Goal: Task Accomplishment & Management: Manage account settings

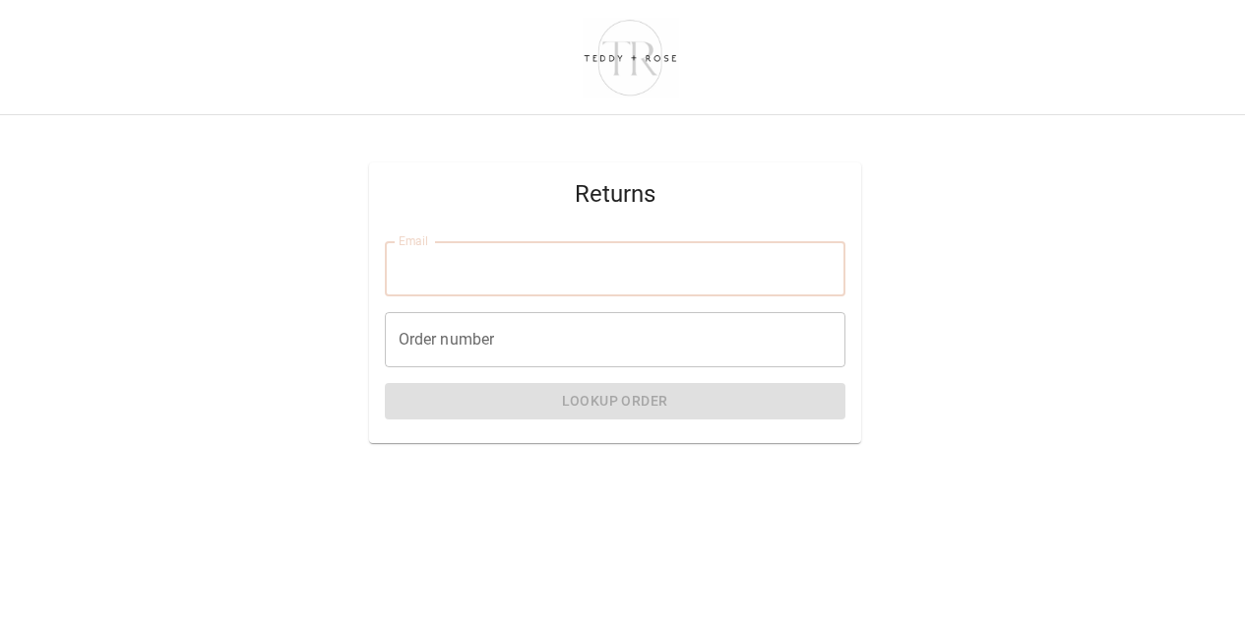
click at [505, 287] on input "Email" at bounding box center [615, 268] width 461 height 55
drag, startPoint x: 132, startPoint y: 229, endPoint x: 138, endPoint y: 155, distance: 74.0
click at [132, 222] on div "Returns Email Email Order number Order number Lookup Order" at bounding box center [614, 302] width 1261 height 406
click at [485, 268] on input "Email" at bounding box center [615, 268] width 461 height 55
type input "**********"
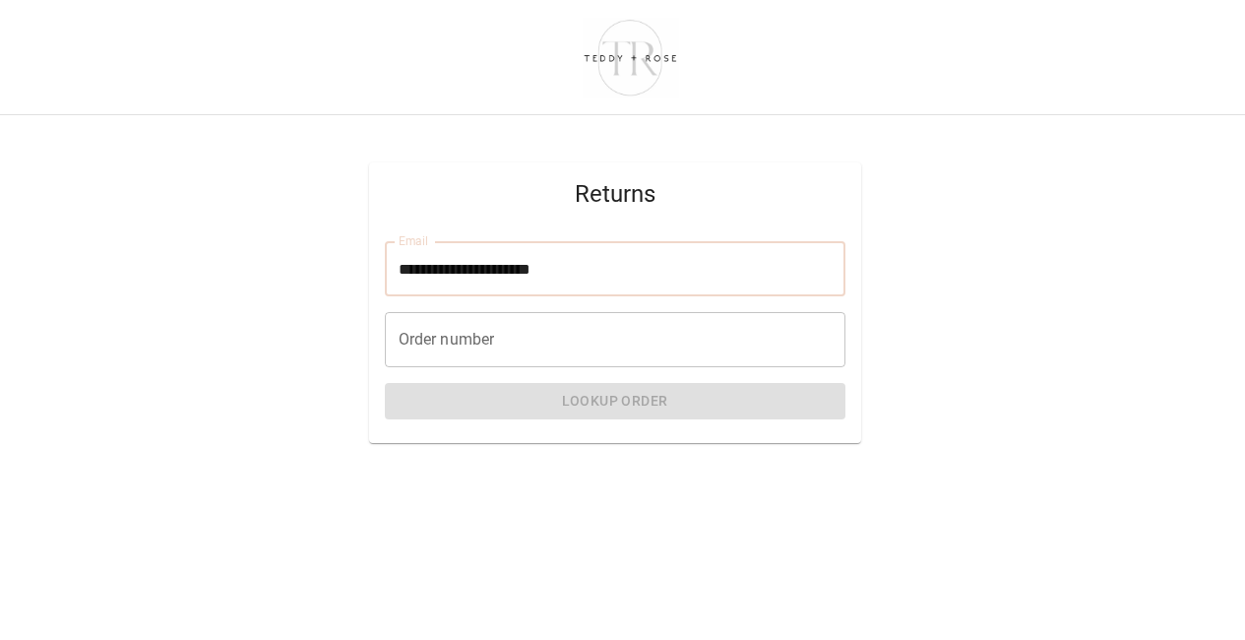
click at [445, 348] on input "Order number" at bounding box center [615, 339] width 461 height 55
click at [473, 348] on input "Order number" at bounding box center [615, 339] width 461 height 55
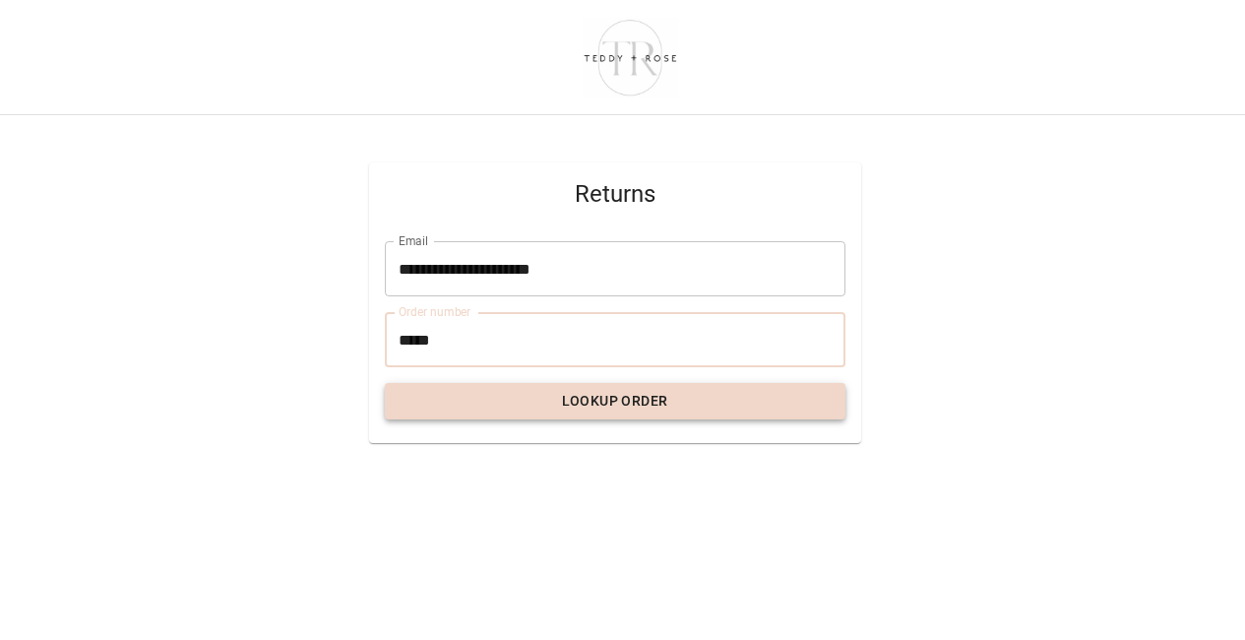
type input "*****"
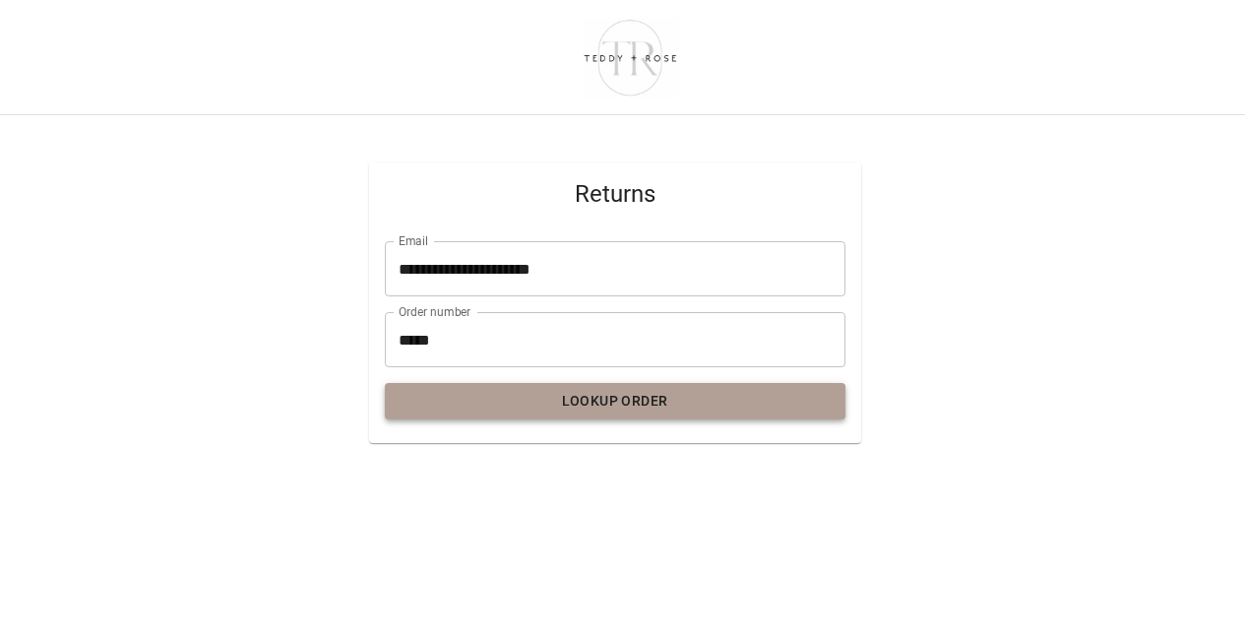
click at [619, 410] on button "Lookup Order" at bounding box center [615, 401] width 461 height 36
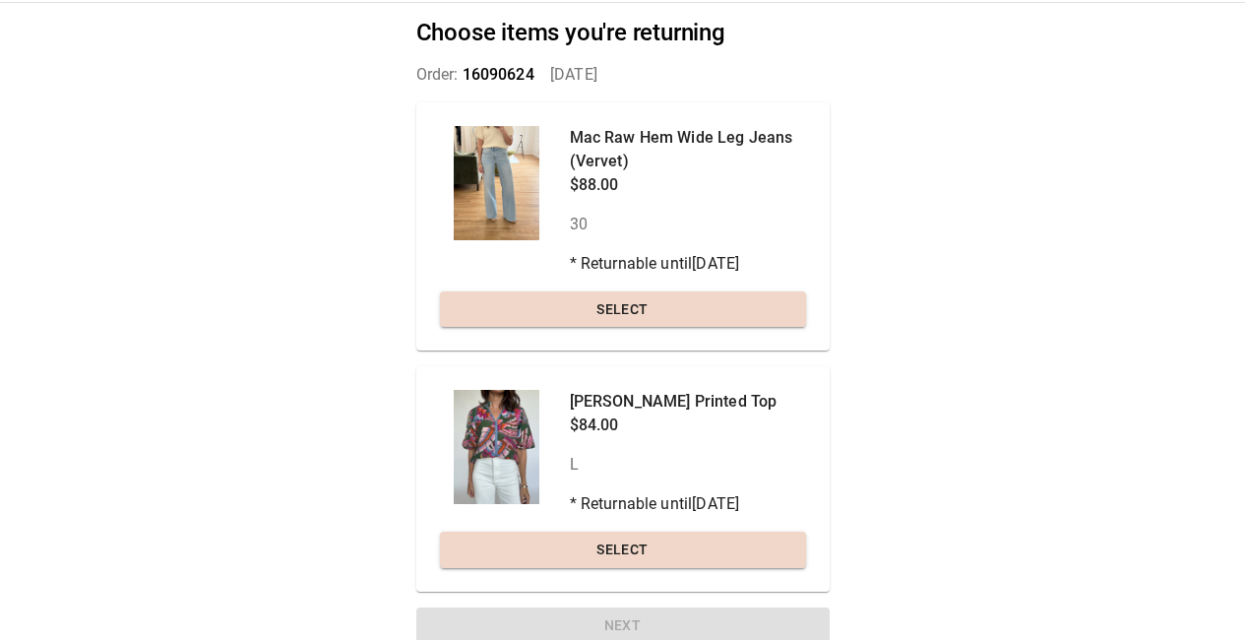
scroll to position [125, 0]
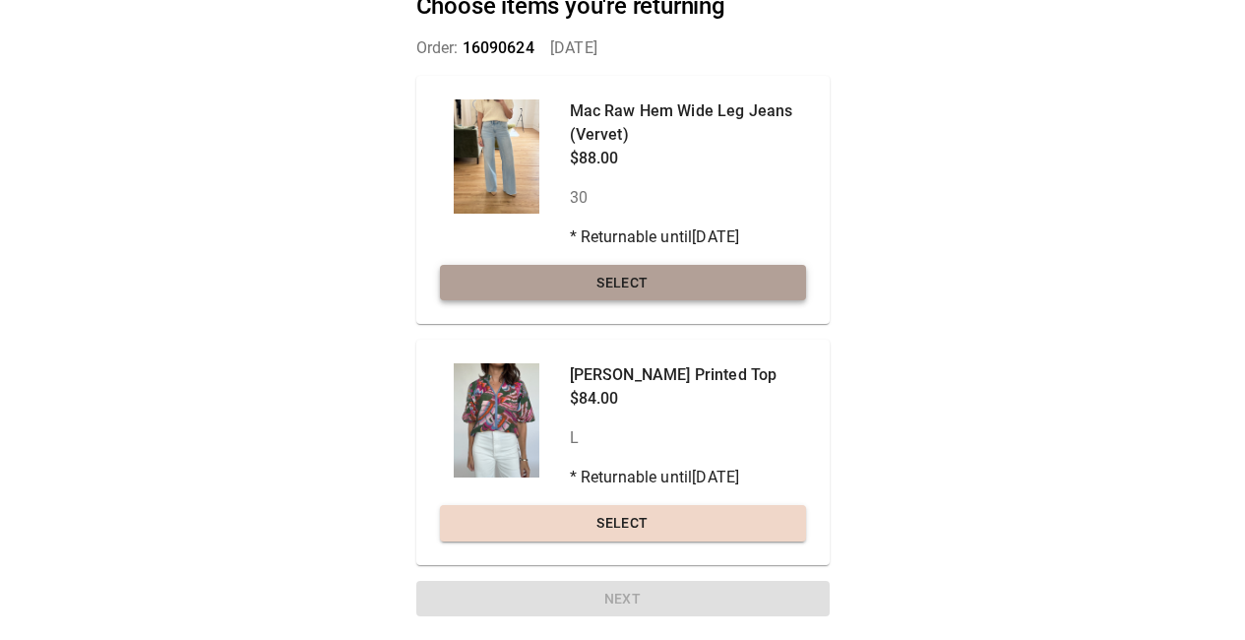
click at [630, 291] on button "Select" at bounding box center [623, 283] width 366 height 36
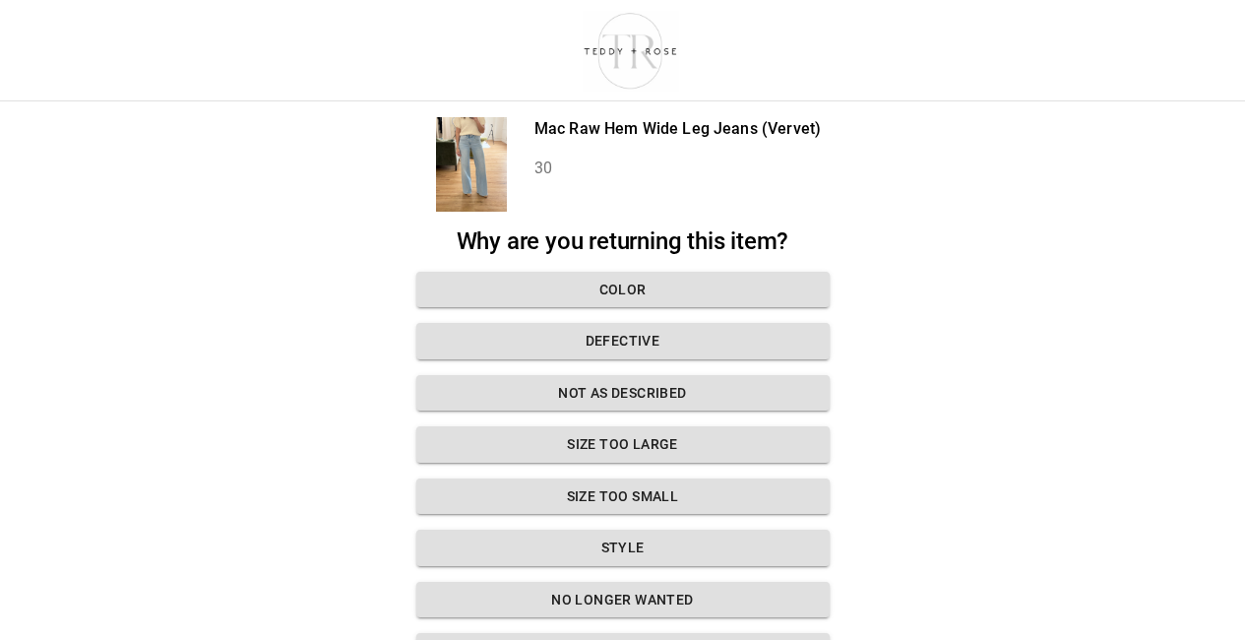
scroll to position [155, 0]
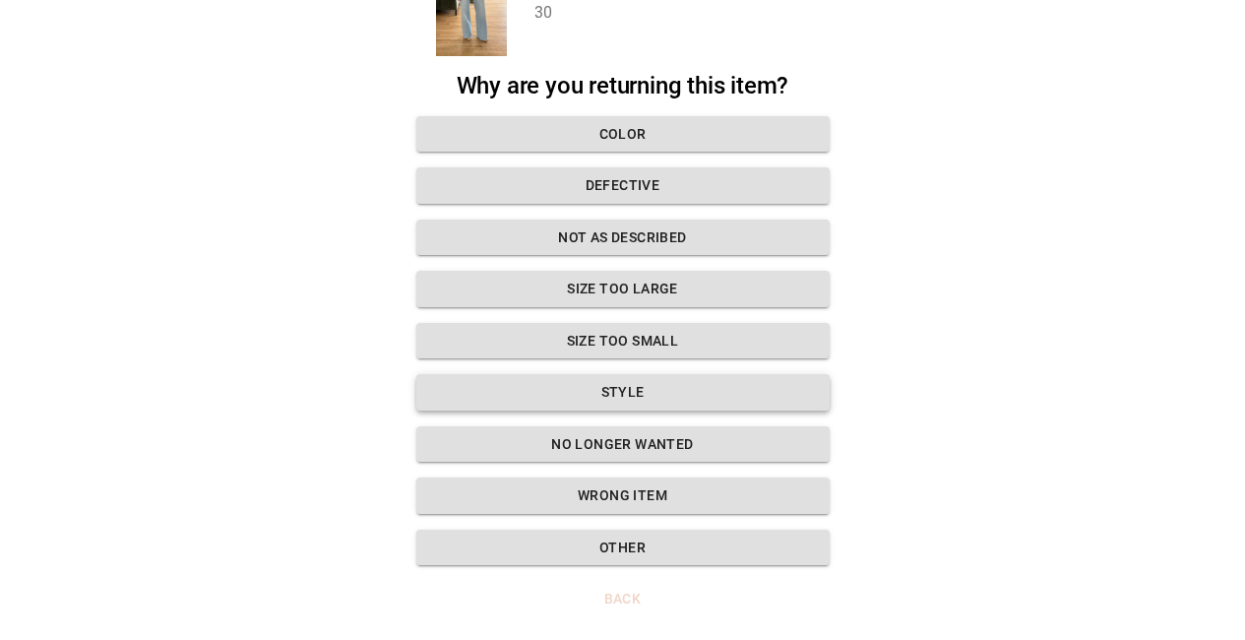
click at [604, 395] on button "Style" at bounding box center [622, 392] width 413 height 36
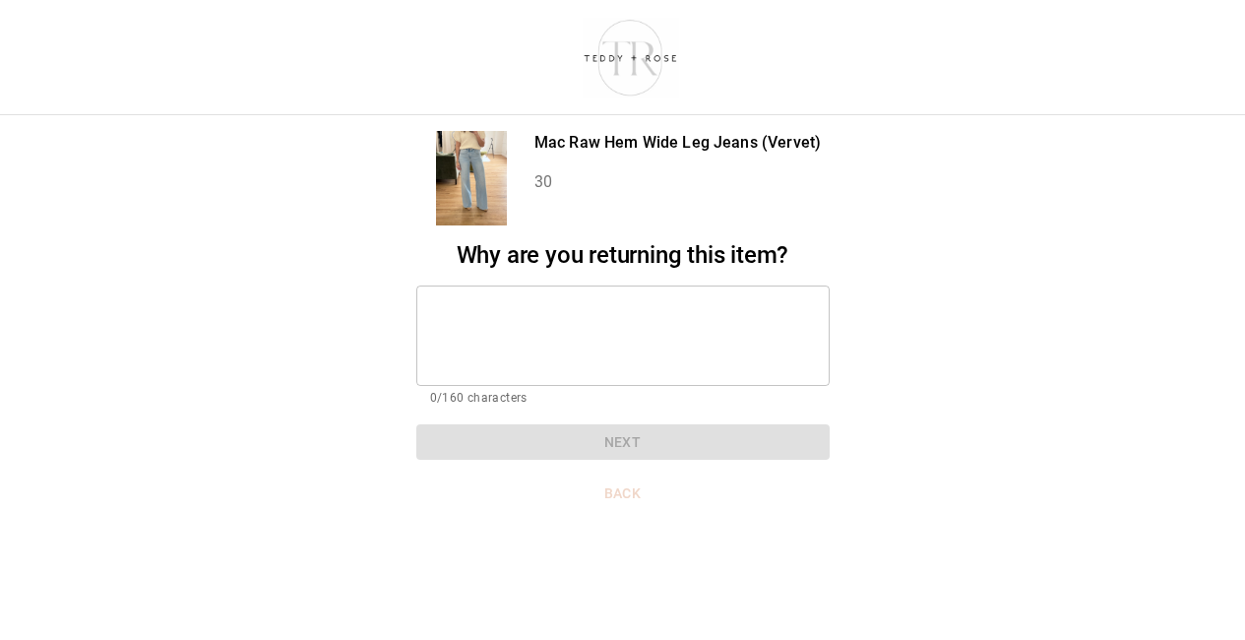
click at [554, 318] on textarea at bounding box center [623, 335] width 386 height 68
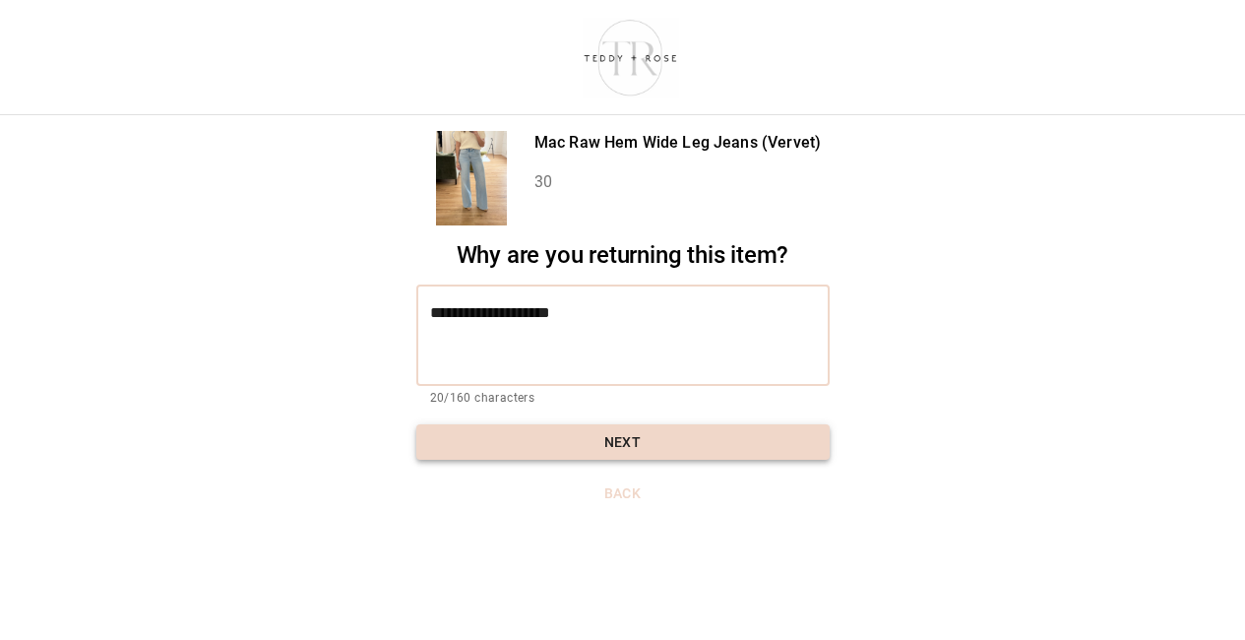
type textarea "**********"
click at [769, 424] on button "Next" at bounding box center [622, 442] width 413 height 36
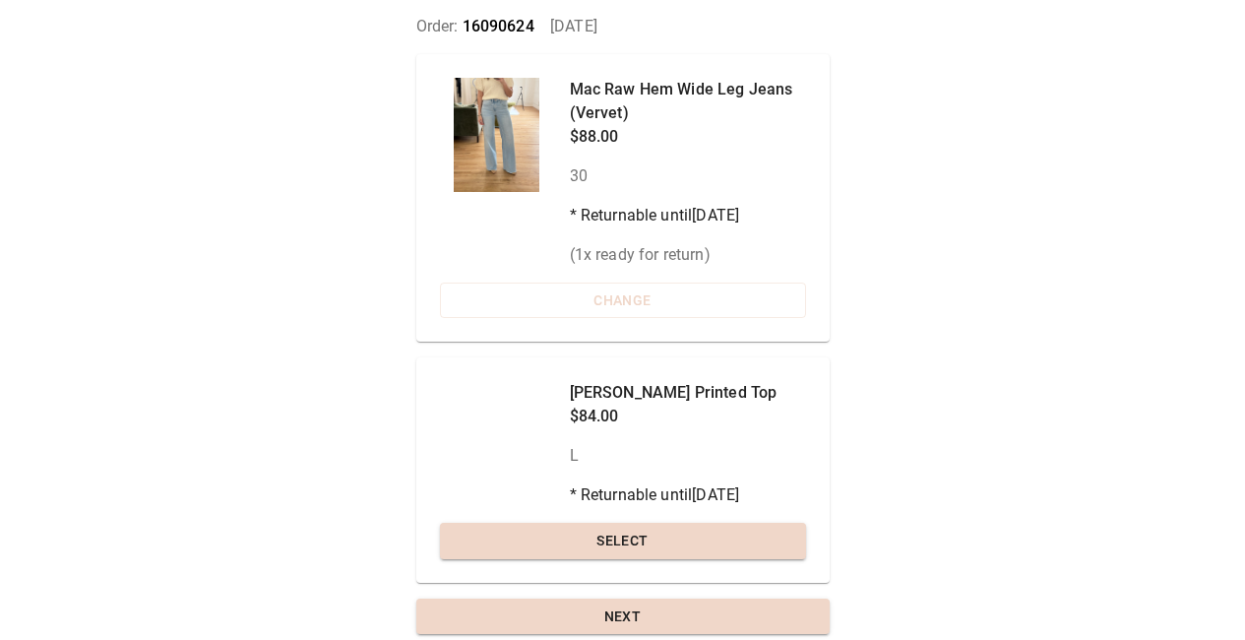
scroll to position [164, 0]
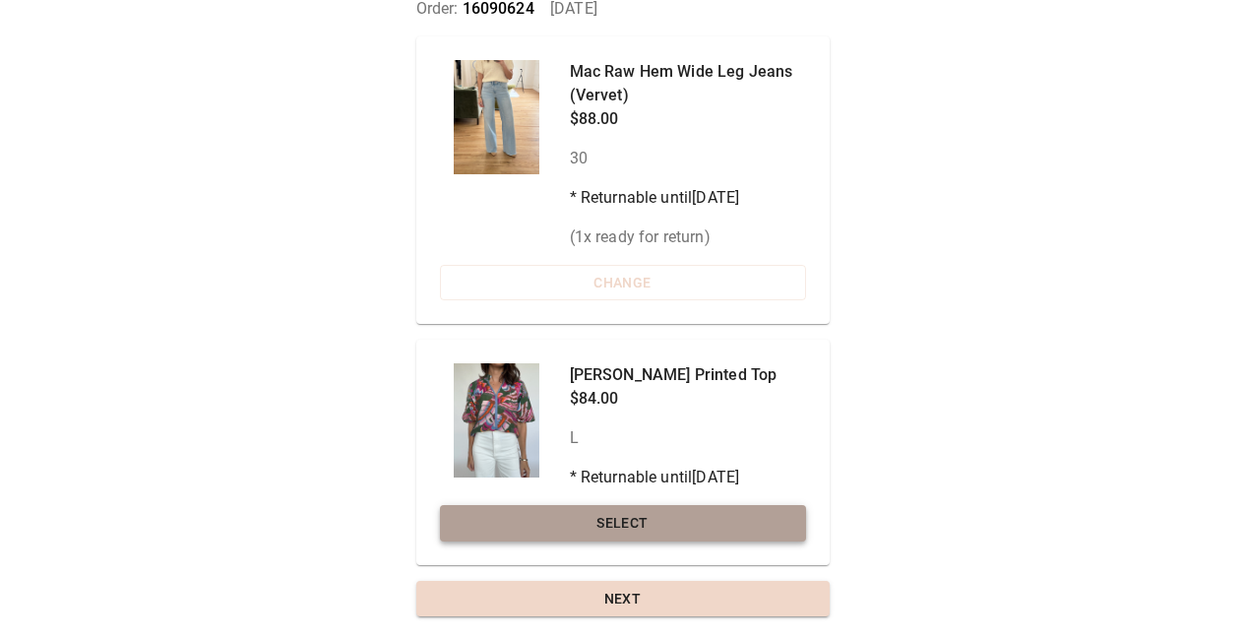
click at [674, 528] on button "Select" at bounding box center [623, 523] width 366 height 36
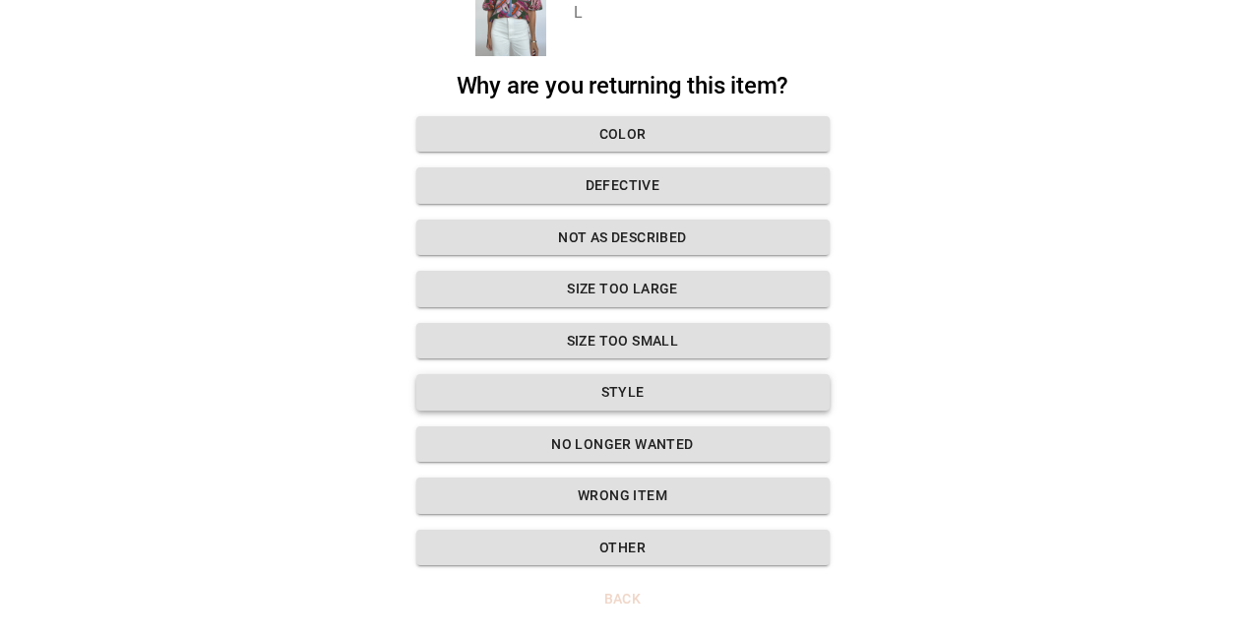
click at [619, 381] on button "Style" at bounding box center [622, 392] width 413 height 36
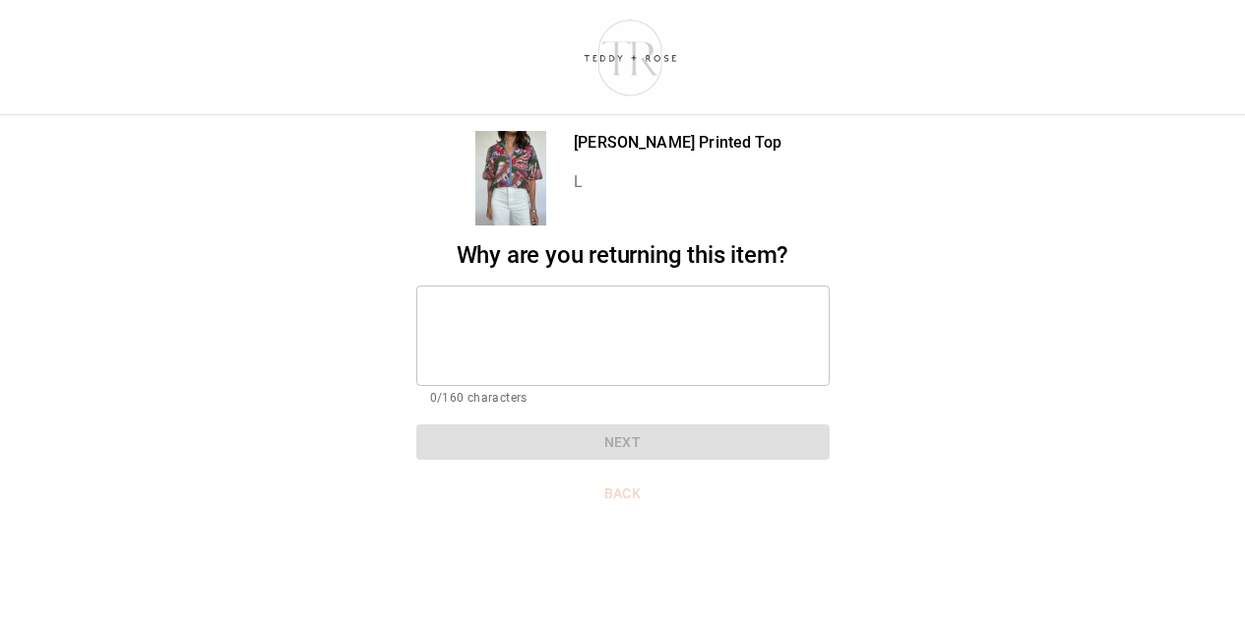
scroll to position [15, 0]
click at [610, 301] on textarea at bounding box center [623, 335] width 386 height 68
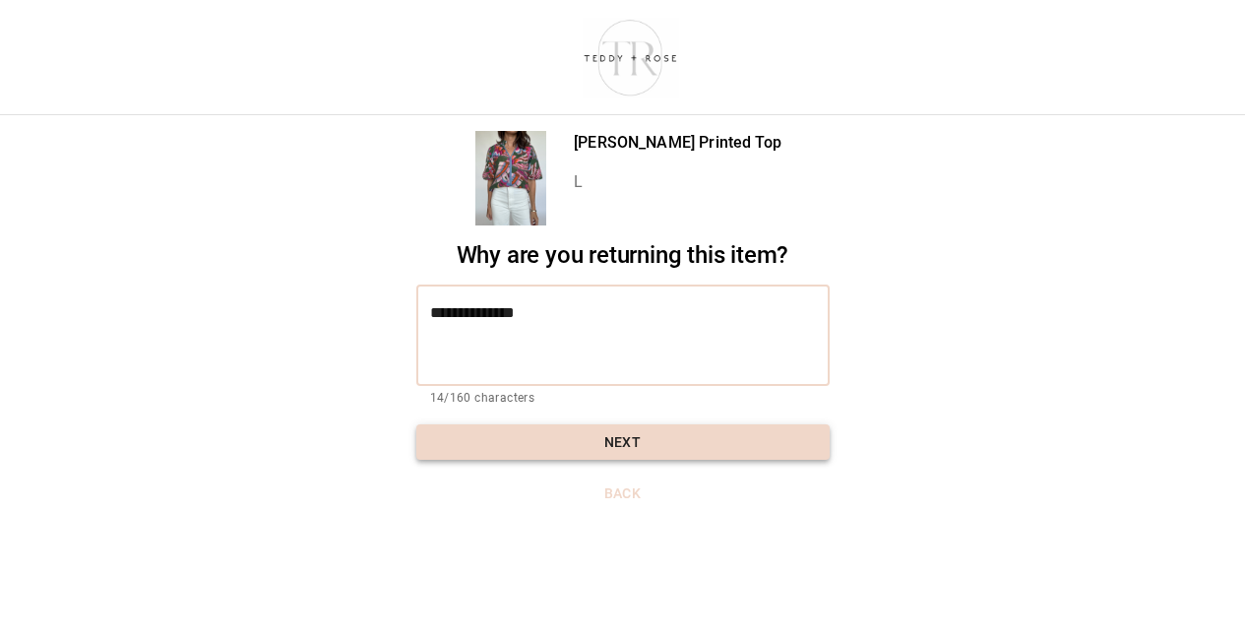
type textarea "**********"
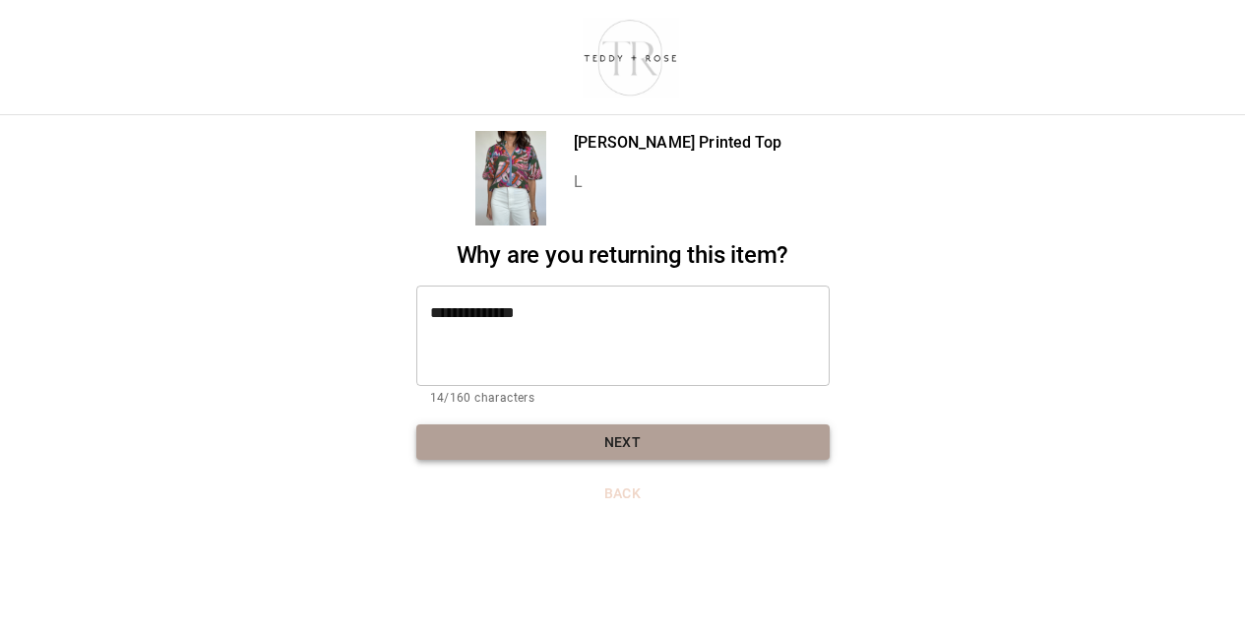
click at [638, 430] on button "Next" at bounding box center [622, 442] width 413 height 36
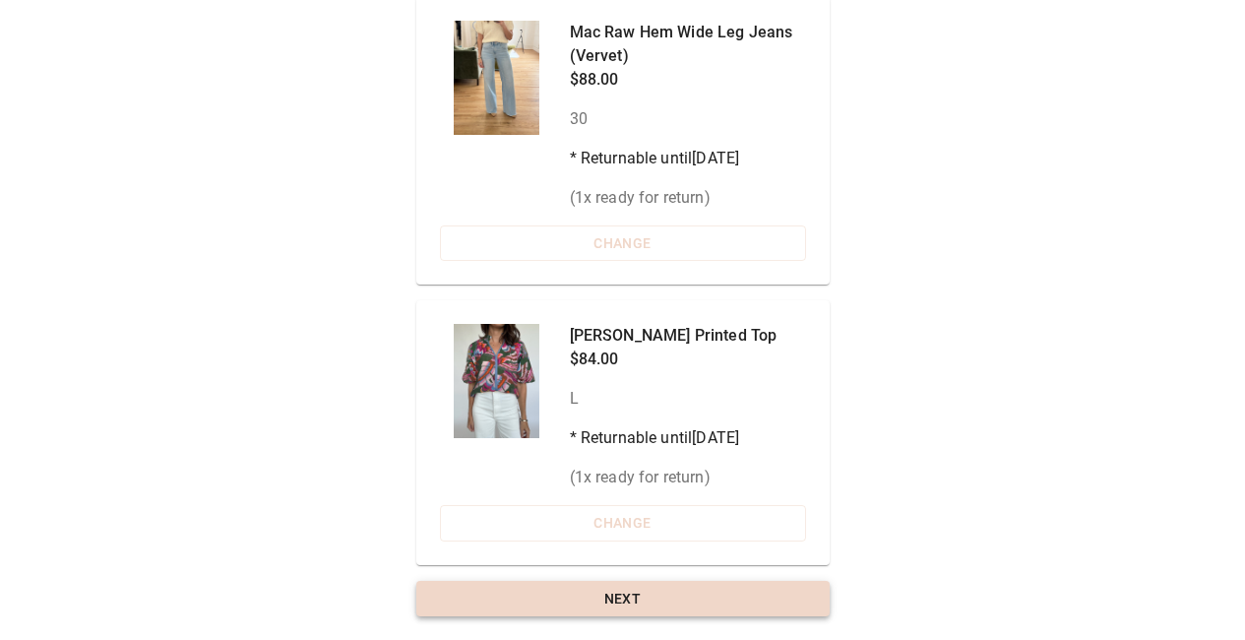
click at [722, 611] on button "Next" at bounding box center [622, 599] width 413 height 36
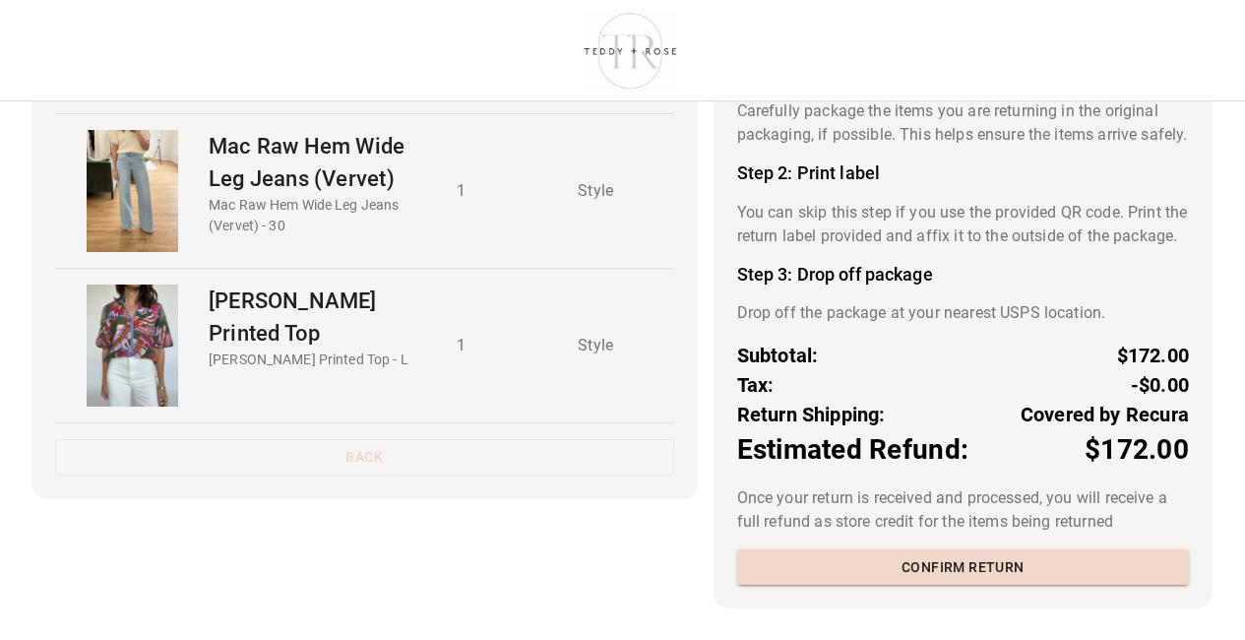
scroll to position [210, 0]
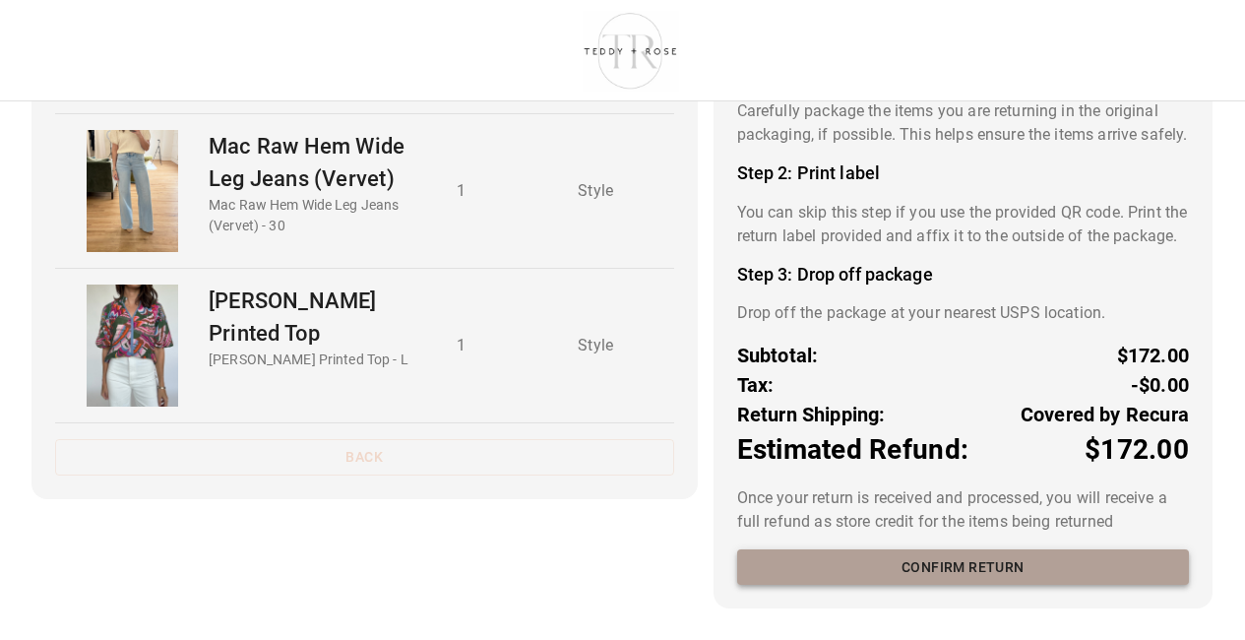
click at [1025, 581] on button "Confirm return" at bounding box center [963, 567] width 452 height 36
